Goal: Information Seeking & Learning: Find specific page/section

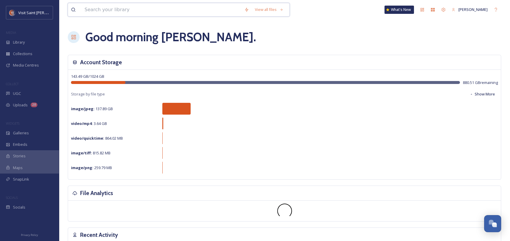
click at [170, 13] on input at bounding box center [162, 9] width 160 height 13
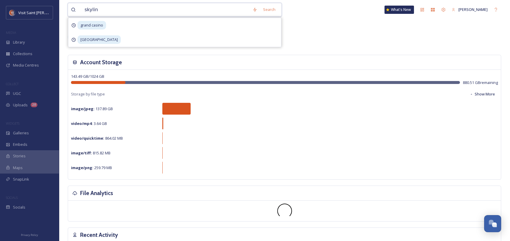
type input "skyline"
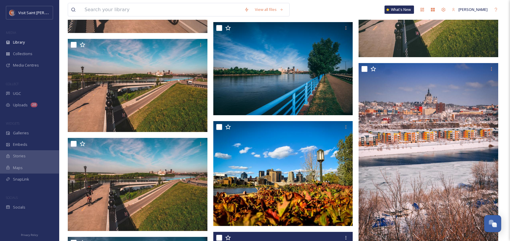
scroll to position [4572, 0]
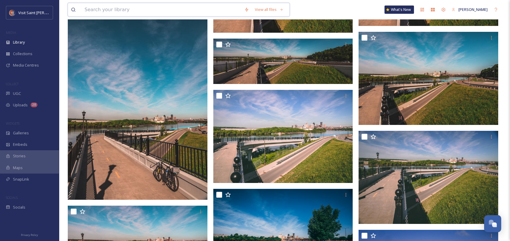
click at [173, 10] on input at bounding box center [162, 9] width 160 height 13
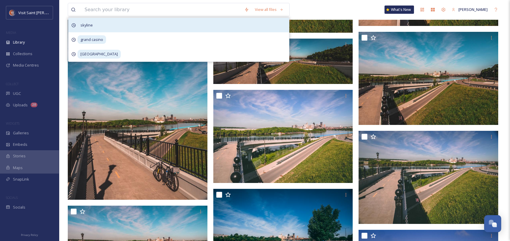
click at [97, 26] on div "skyline" at bounding box center [178, 25] width 221 height 14
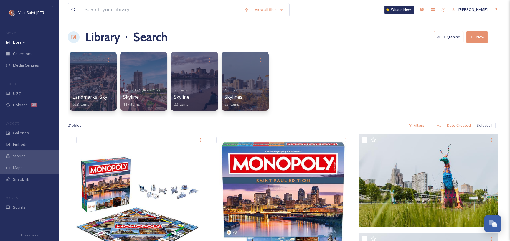
click at [323, 77] on div "Landmarks, Skylines & City Shots 628 items Landmarks, Skylines & City Shots Sky…" at bounding box center [285, 83] width 434 height 68
click at [252, 81] on div at bounding box center [245, 81] width 48 height 60
click at [194, 80] on div at bounding box center [194, 81] width 48 height 60
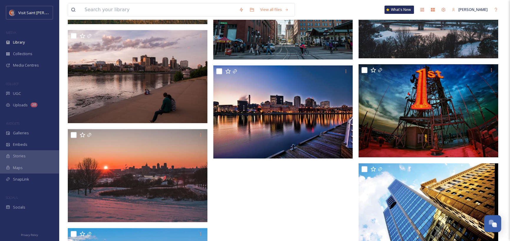
scroll to position [571, 0]
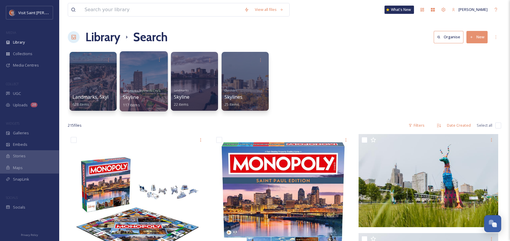
click at [143, 74] on div at bounding box center [144, 81] width 48 height 60
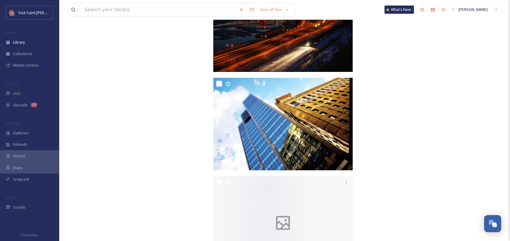
scroll to position [4623, 0]
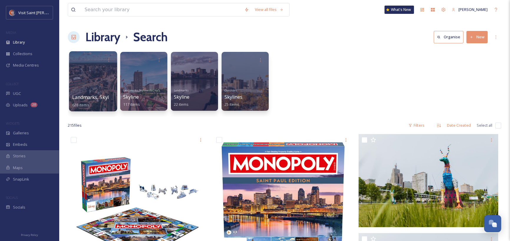
drag, startPoint x: 89, startPoint y: 64, endPoint x: 89, endPoint y: 70, distance: 5.9
click at [89, 70] on div at bounding box center [93, 81] width 48 height 60
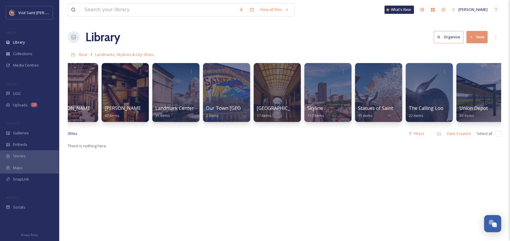
scroll to position [0, 631]
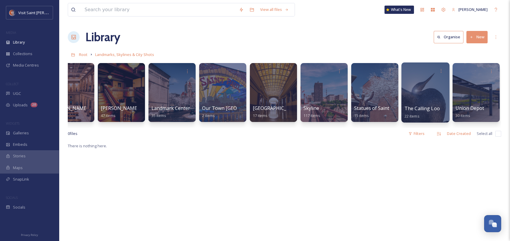
drag, startPoint x: 432, startPoint y: 77, endPoint x: 414, endPoint y: 81, distance: 18.4
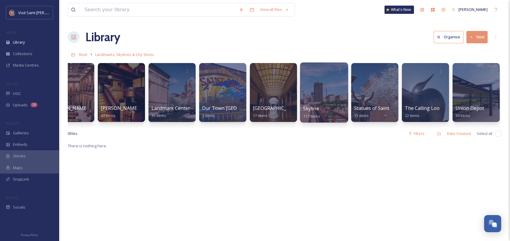
drag, startPoint x: 311, startPoint y: 87, endPoint x: 293, endPoint y: 89, distance: 18.7
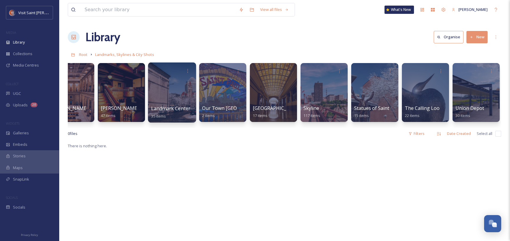
drag, startPoint x: 231, startPoint y: 91, endPoint x: 181, endPoint y: 94, distance: 50.8
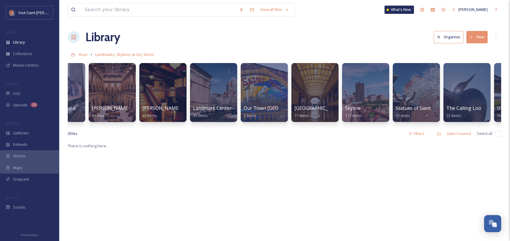
scroll to position [0, 531]
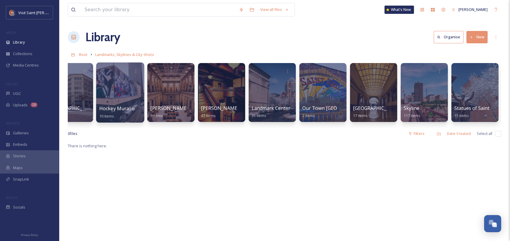
drag, startPoint x: 127, startPoint y: 109, endPoint x: 126, endPoint y: 120, distance: 10.7
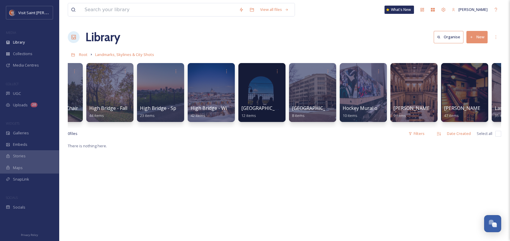
scroll to position [0, 116]
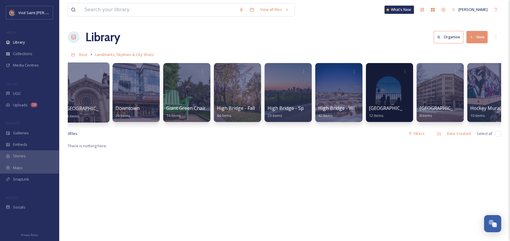
drag, startPoint x: 106, startPoint y: 133, endPoint x: 115, endPoint y: 116, distance: 19.3
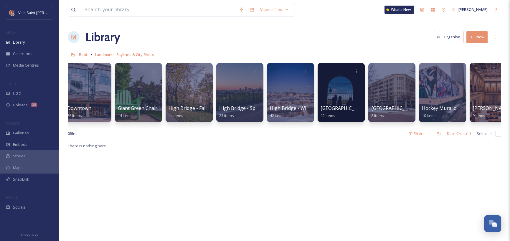
scroll to position [0, 211]
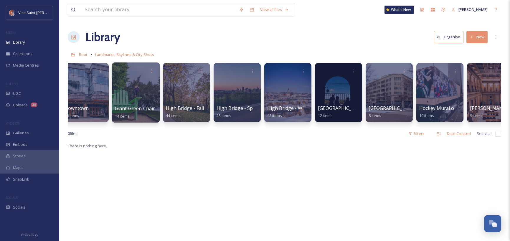
drag, startPoint x: 192, startPoint y: 98, endPoint x: 137, endPoint y: 99, distance: 54.9
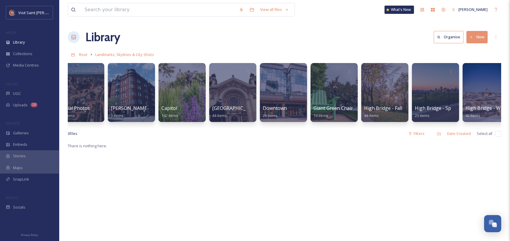
scroll to position [0, 0]
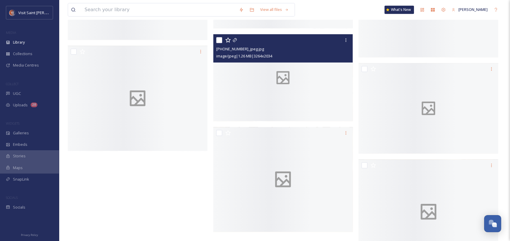
scroll to position [944, 0]
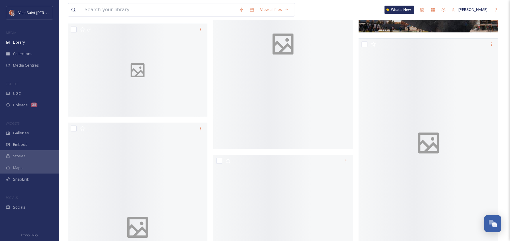
scroll to position [1236, 0]
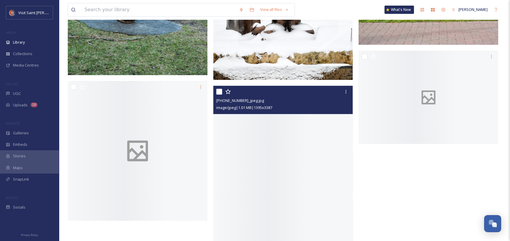
scroll to position [829, 0]
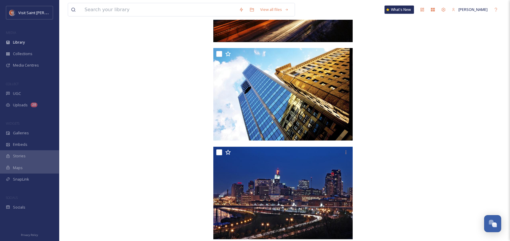
scroll to position [4623, 0]
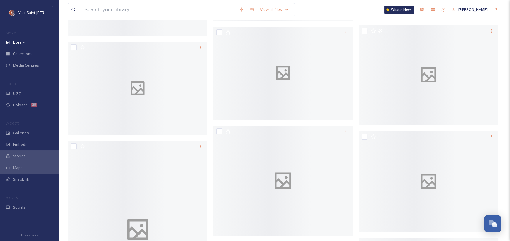
scroll to position [354, 0]
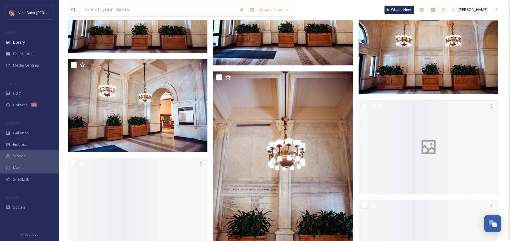
scroll to position [1062, 0]
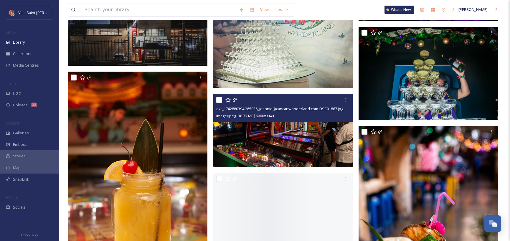
scroll to position [826, 0]
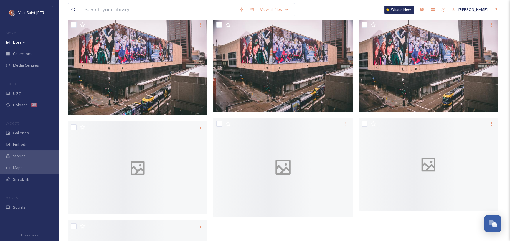
scroll to position [245, 0]
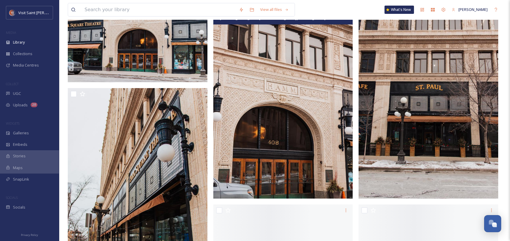
scroll to position [374, 0]
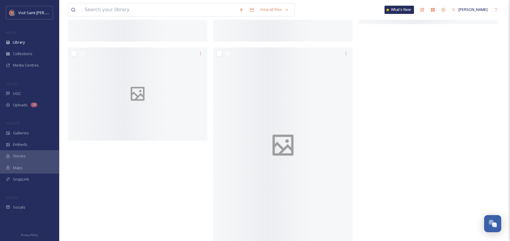
scroll to position [1764, 0]
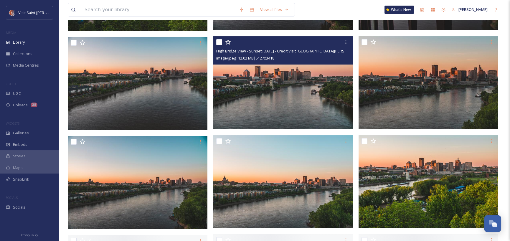
scroll to position [354, 0]
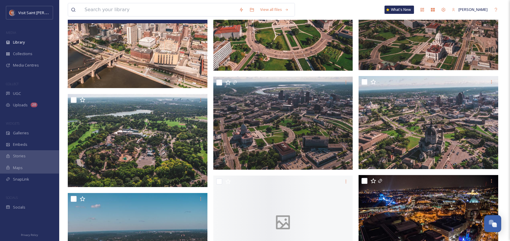
scroll to position [413, 0]
